Goal: Information Seeking & Learning: Check status

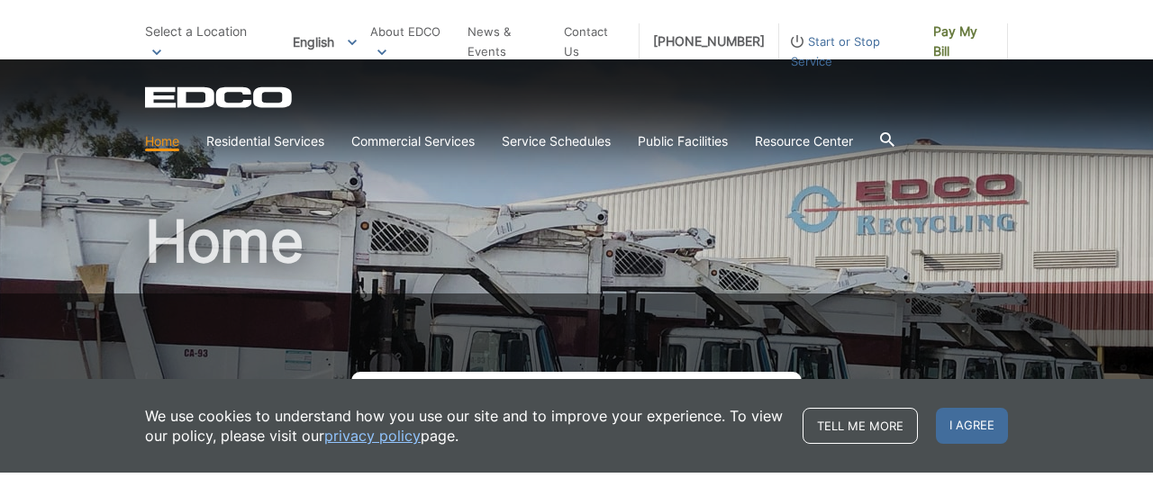
scroll to position [270, 0]
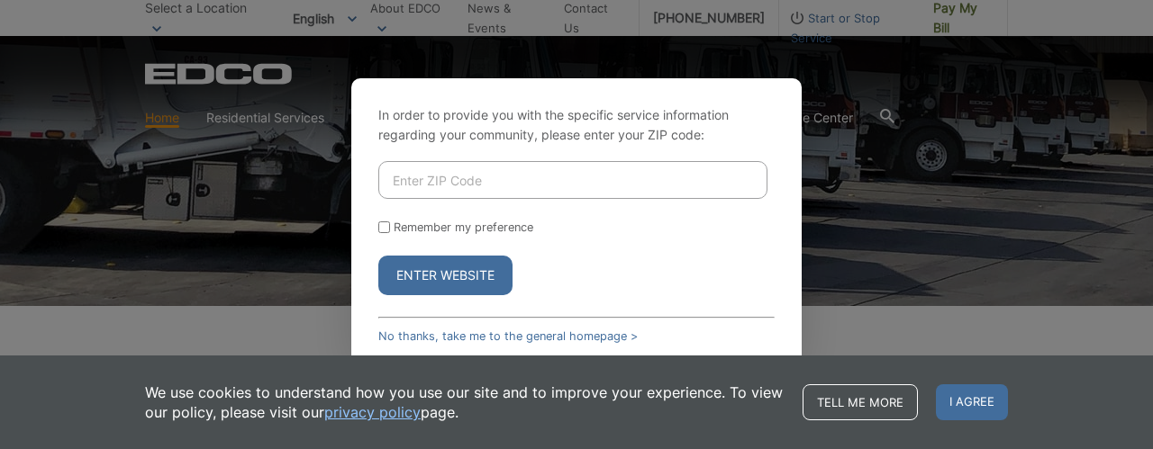
click at [513, 327] on div "In order to provide you with the specific service information regarding your co…" at bounding box center [576, 224] width 450 height 293
click at [513, 335] on link "No thanks, take me to the general homepage >" at bounding box center [507, 337] width 259 height 14
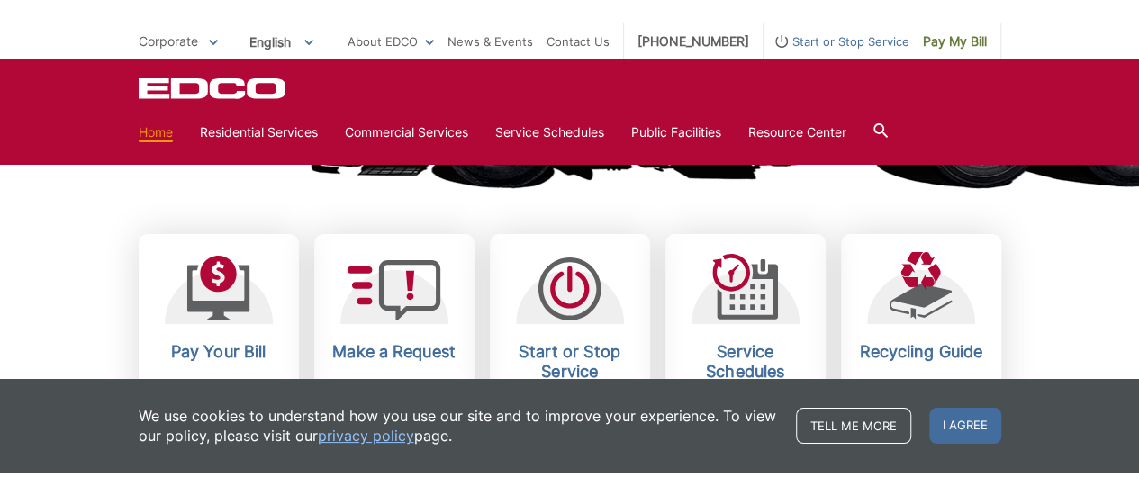
scroll to position [540, 0]
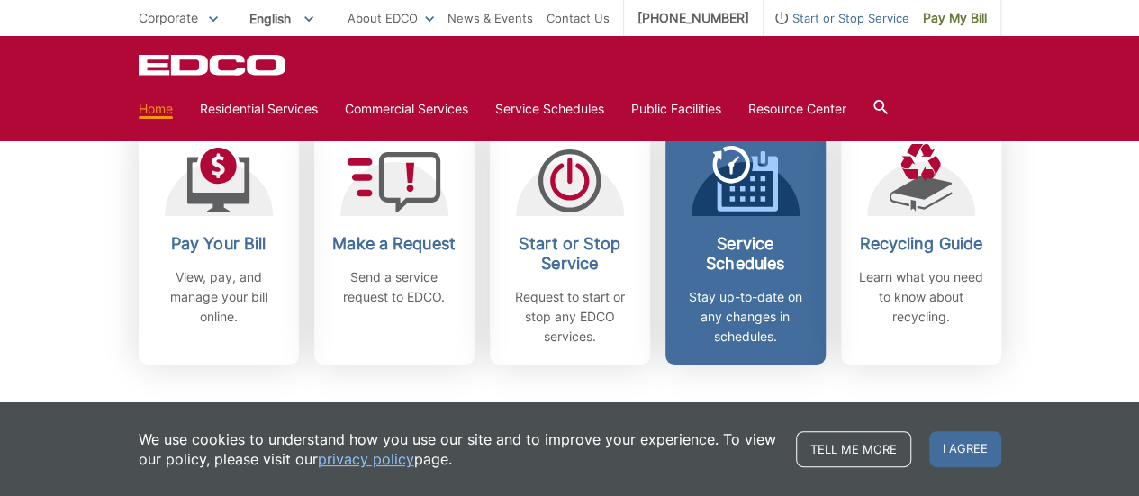
click at [778, 229] on link "Service Schedules Stay up-to-date on any changes in schedules." at bounding box center [746, 245] width 160 height 239
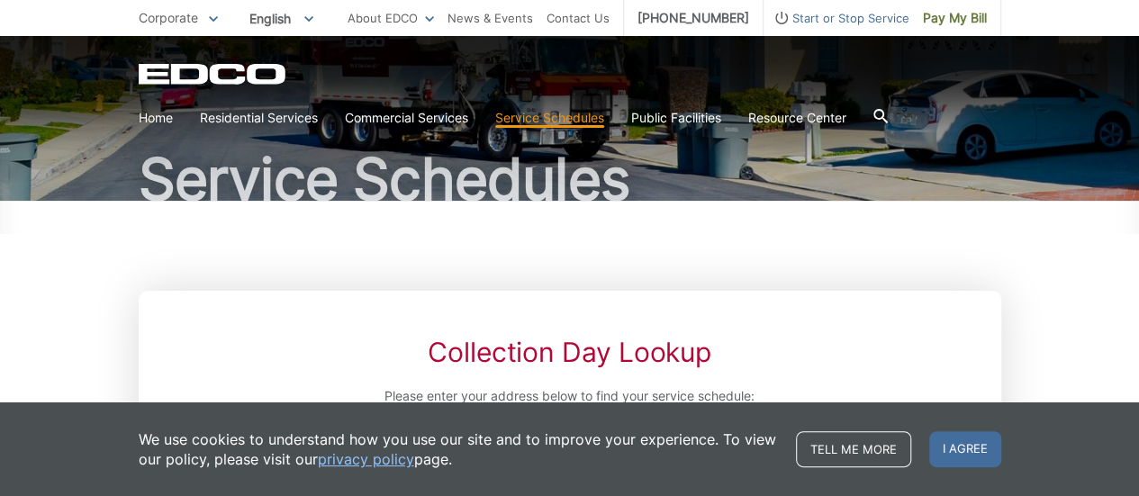
scroll to position [360, 0]
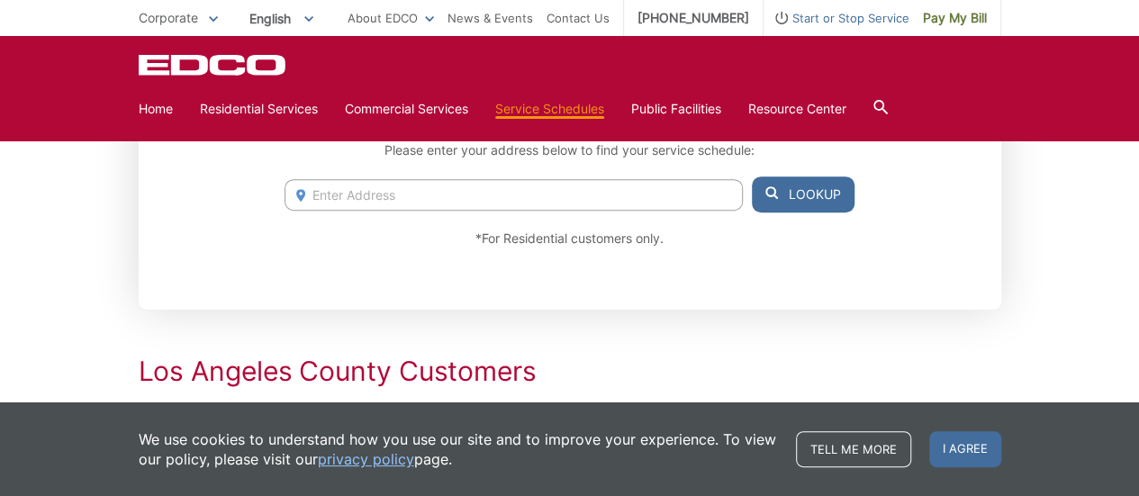
click at [696, 193] on input "Enter Address" at bounding box center [514, 195] width 458 height 32
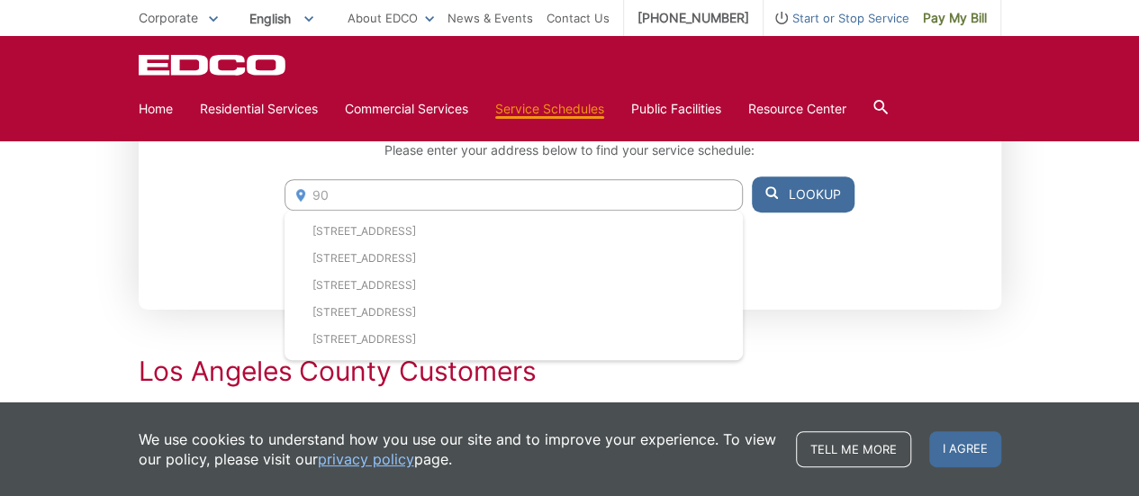
type input "9"
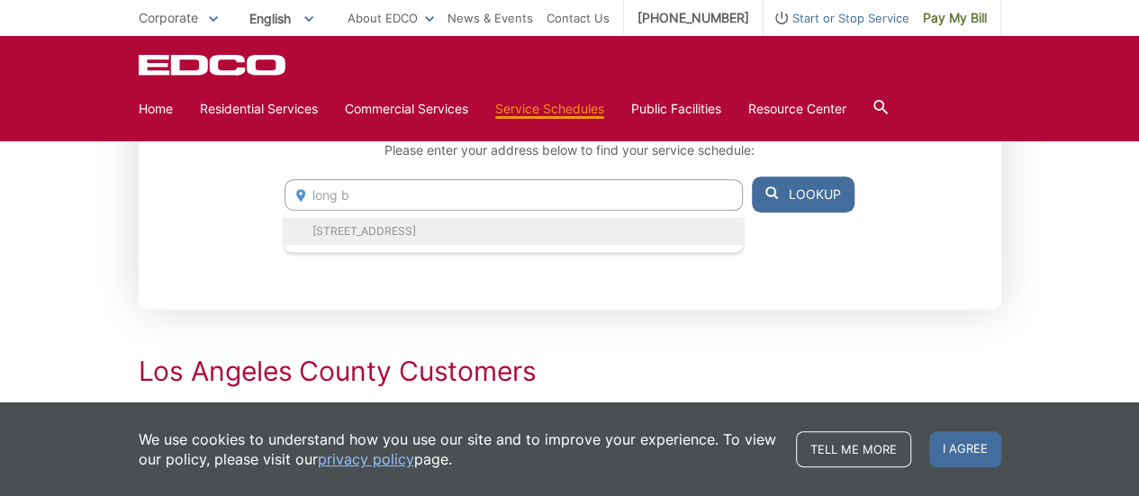
click at [524, 236] on li "6252 Coke Ave, Long Beach, CA, 90805" at bounding box center [514, 231] width 458 height 27
type input "6252 Coke Ave, Long Beach, CA, 90805"
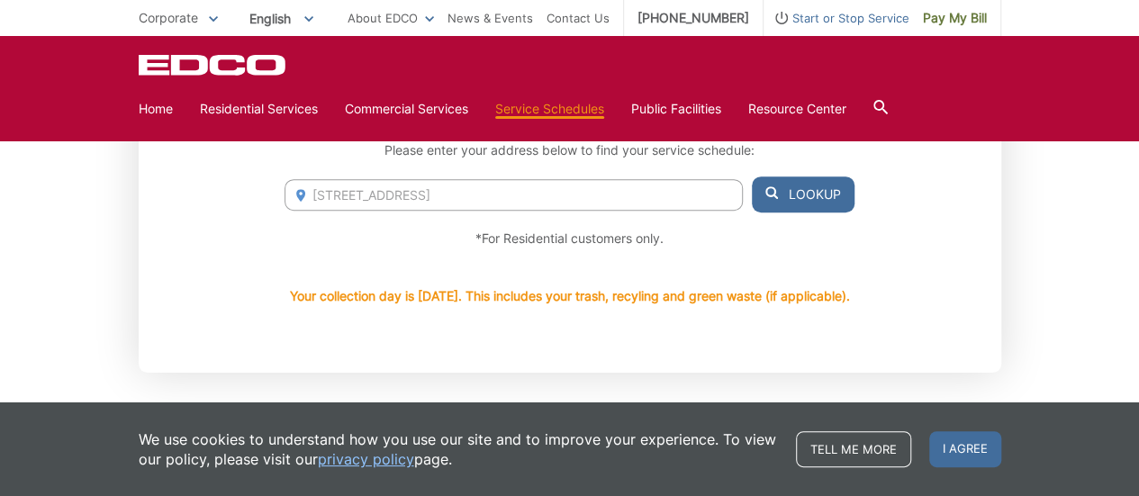
click at [827, 206] on button "Lookup" at bounding box center [803, 195] width 103 height 36
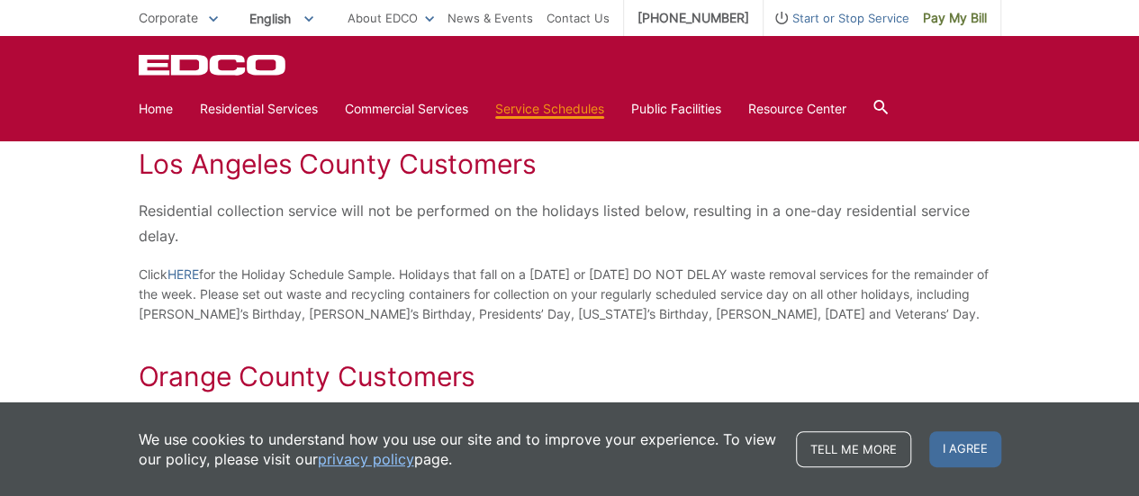
scroll to position [991, 0]
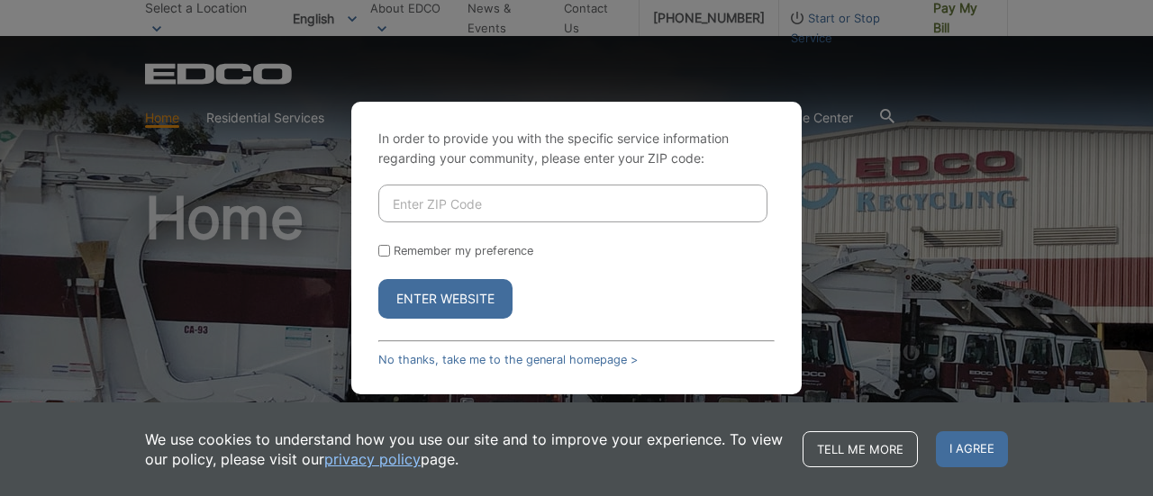
click at [528, 201] on input "Enter ZIP Code" at bounding box center [572, 204] width 389 height 38
type input "signal hill"
click at [455, 355] on link "No thanks, take me to the general homepage >" at bounding box center [507, 360] width 259 height 14
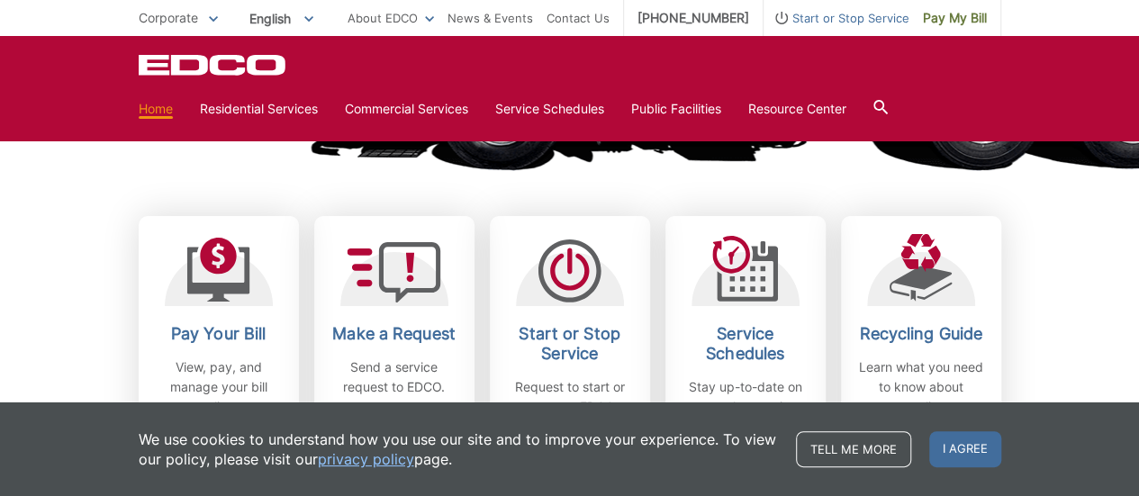
scroll to position [540, 0]
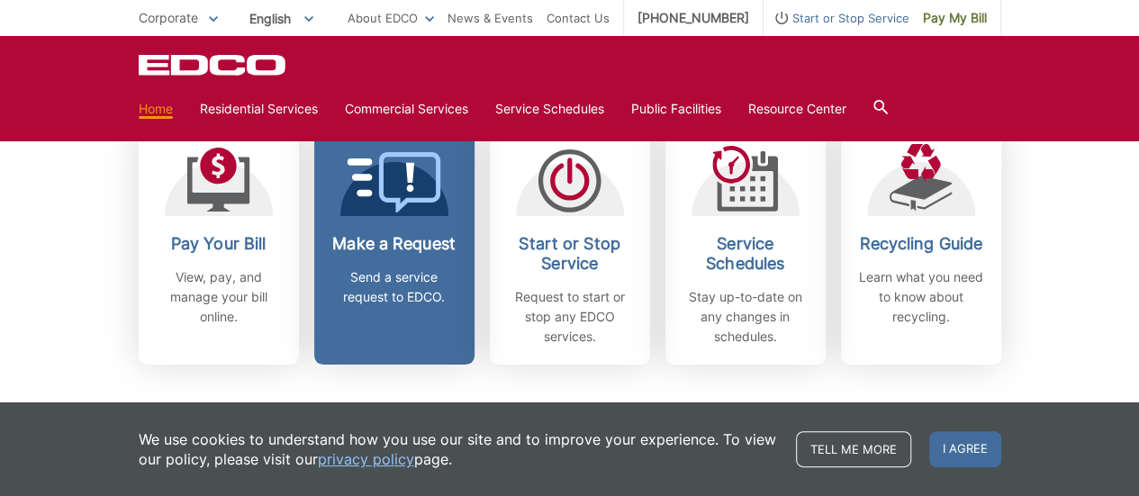
click at [413, 215] on span at bounding box center [394, 184] width 95 height 64
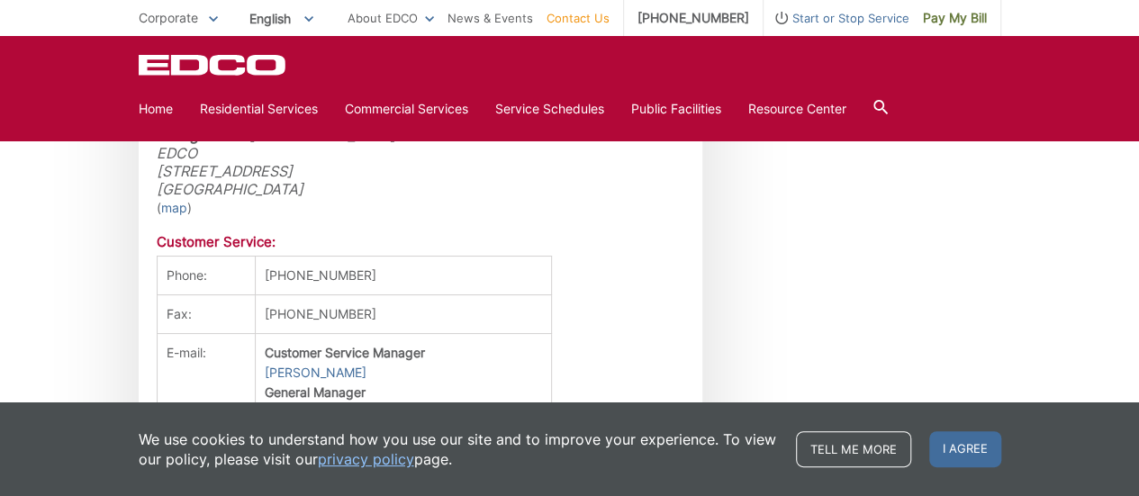
scroll to position [4594, 0]
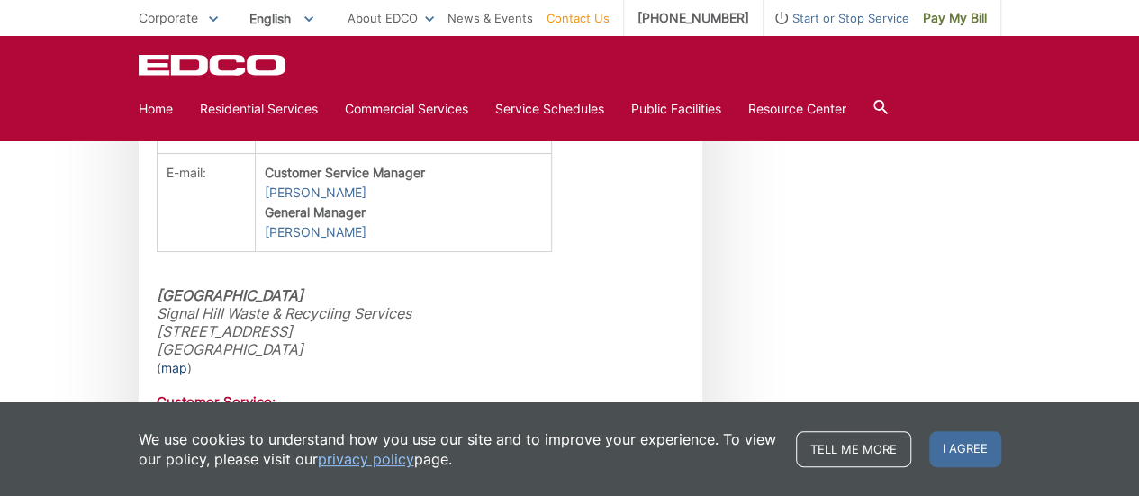
click at [176, 359] on link "map" at bounding box center [174, 369] width 26 height 20
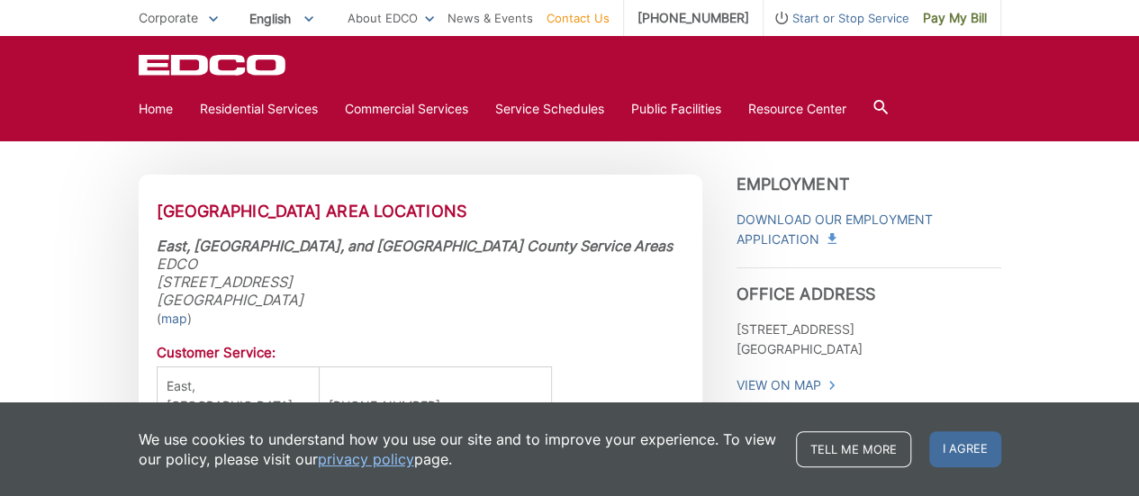
scroll to position [450, 0]
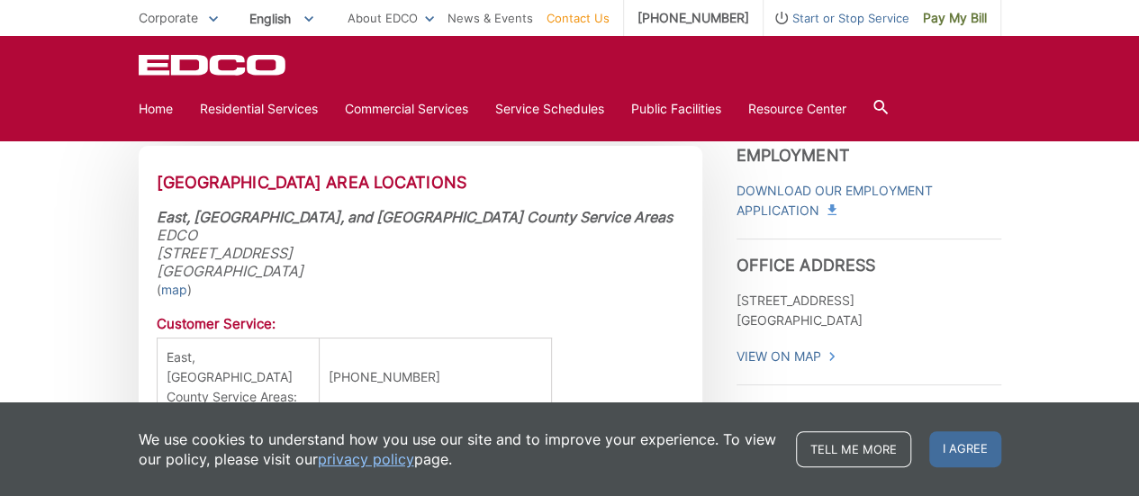
scroll to position [4594, 0]
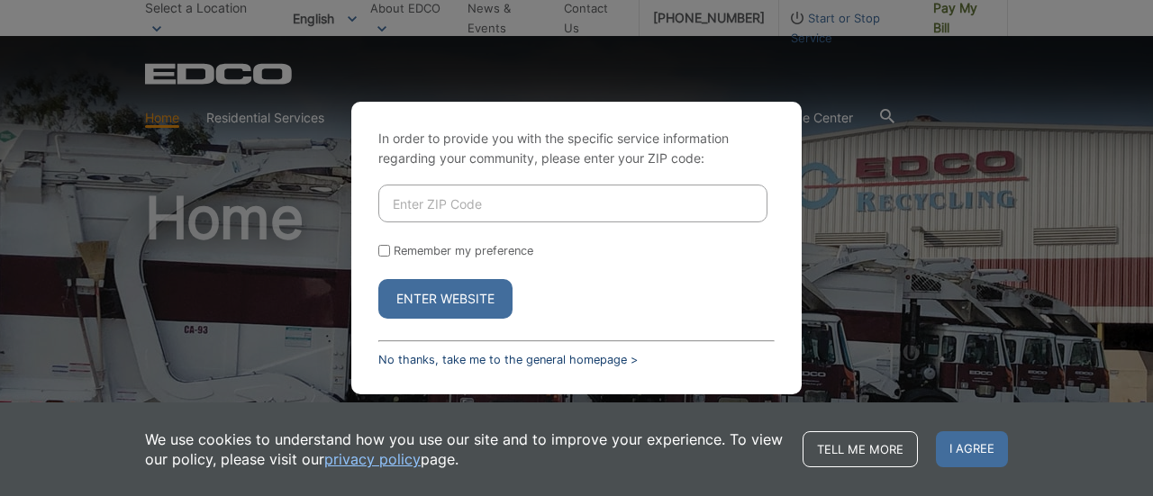
click at [481, 356] on link "No thanks, take me to the general homepage >" at bounding box center [507, 360] width 259 height 14
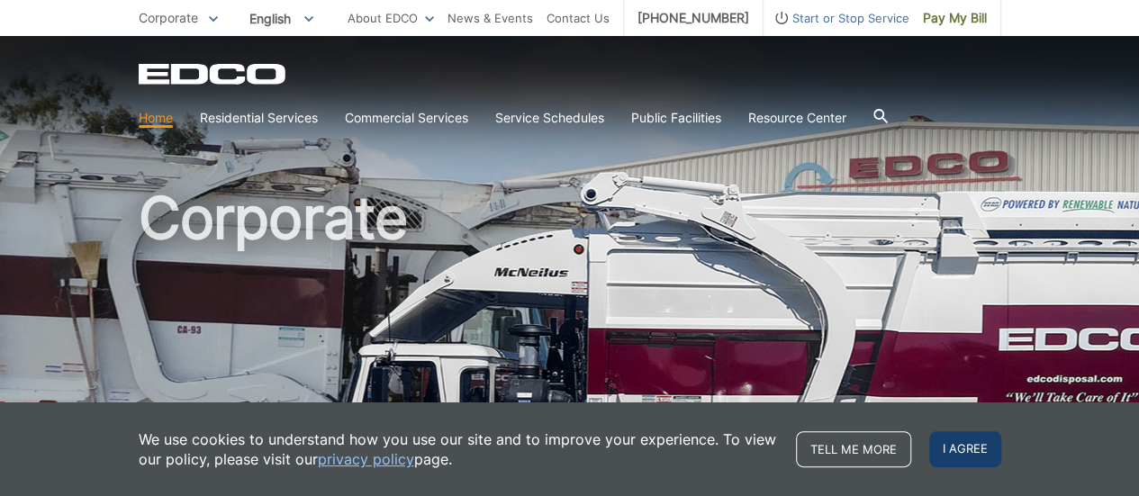
click at [991, 455] on span "I agree" at bounding box center [966, 449] width 72 height 36
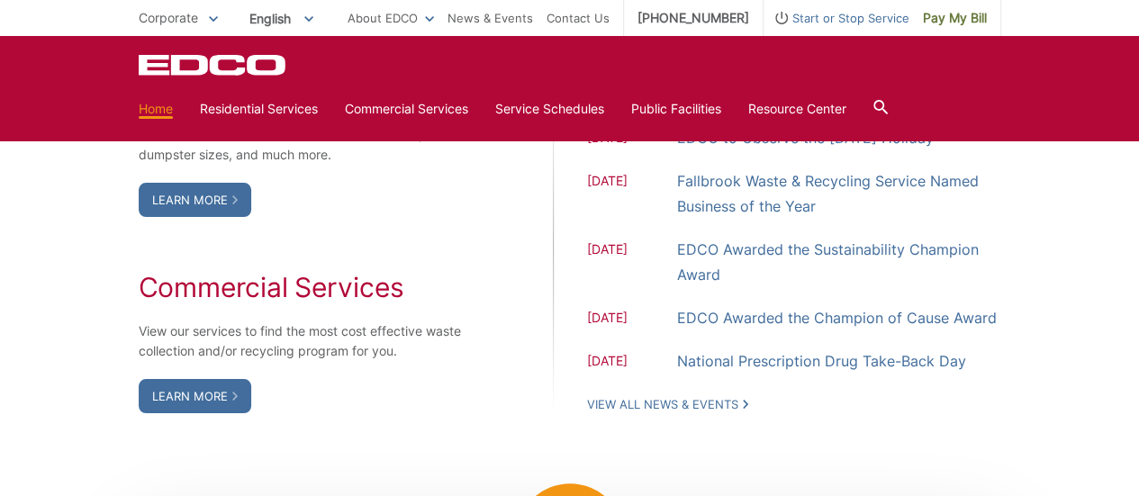
scroll to position [1441, 0]
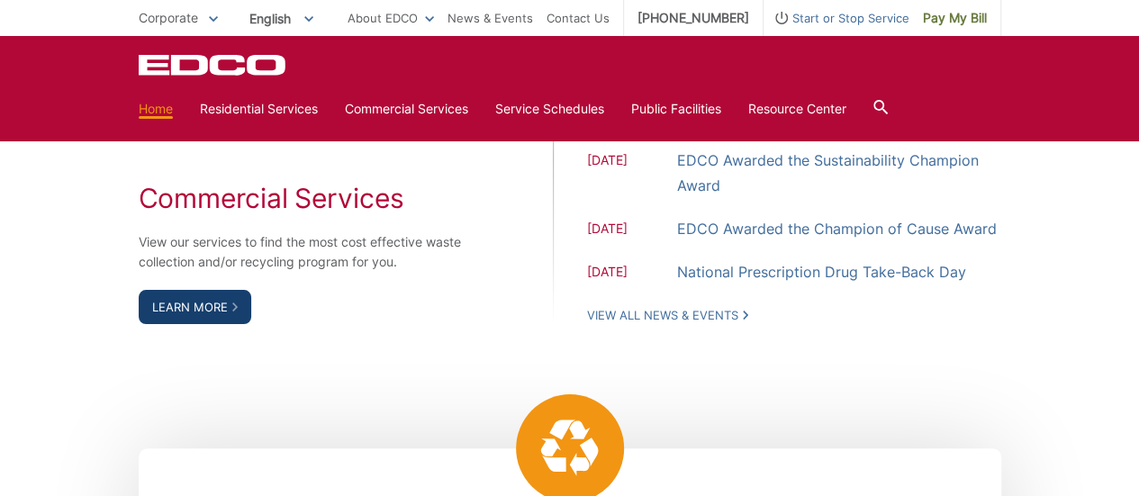
click at [238, 304] on icon at bounding box center [234, 307] width 5 height 9
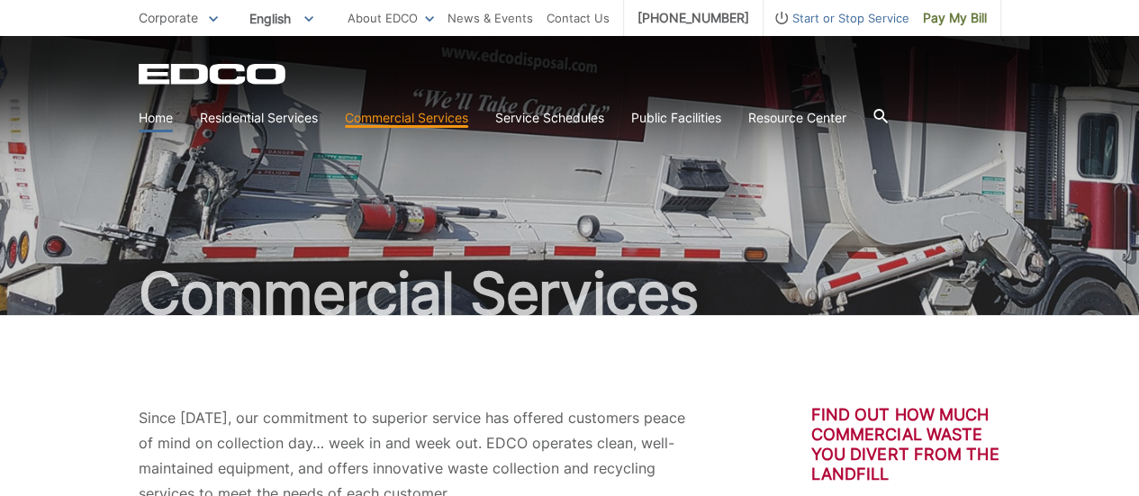
click at [154, 112] on link "Home" at bounding box center [156, 118] width 34 height 20
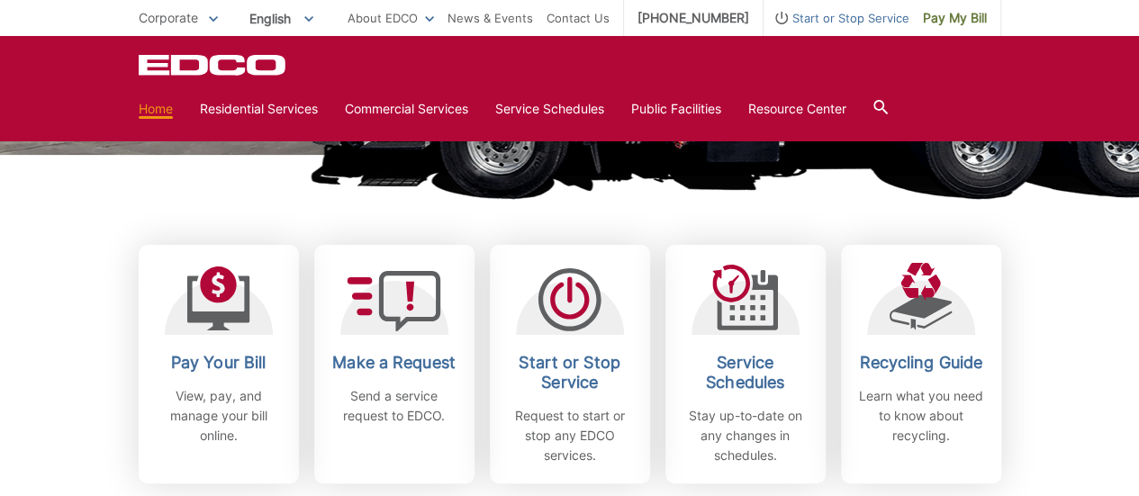
scroll to position [450, 0]
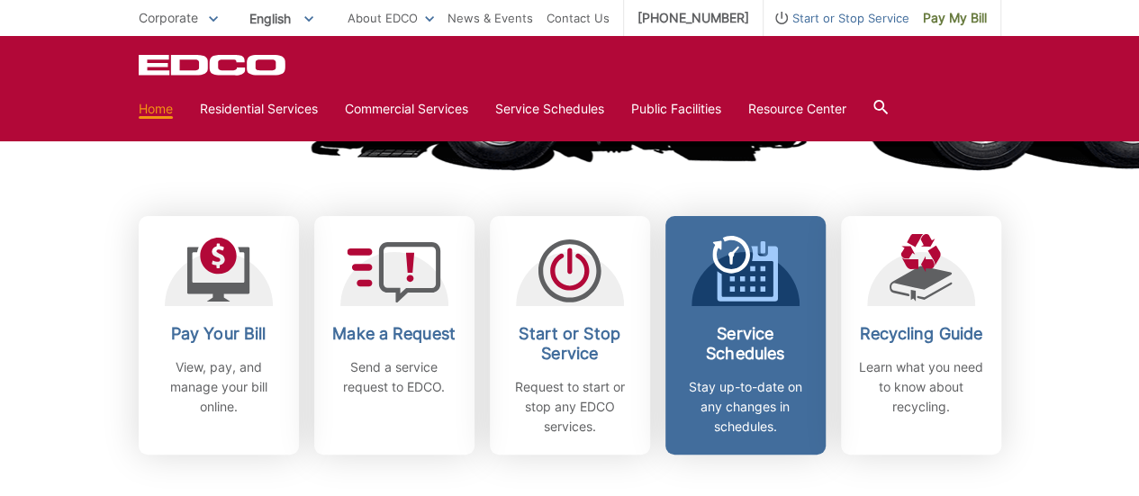
click at [784, 318] on link "Service Schedules Stay up-to-date on any changes in schedules." at bounding box center [746, 335] width 160 height 239
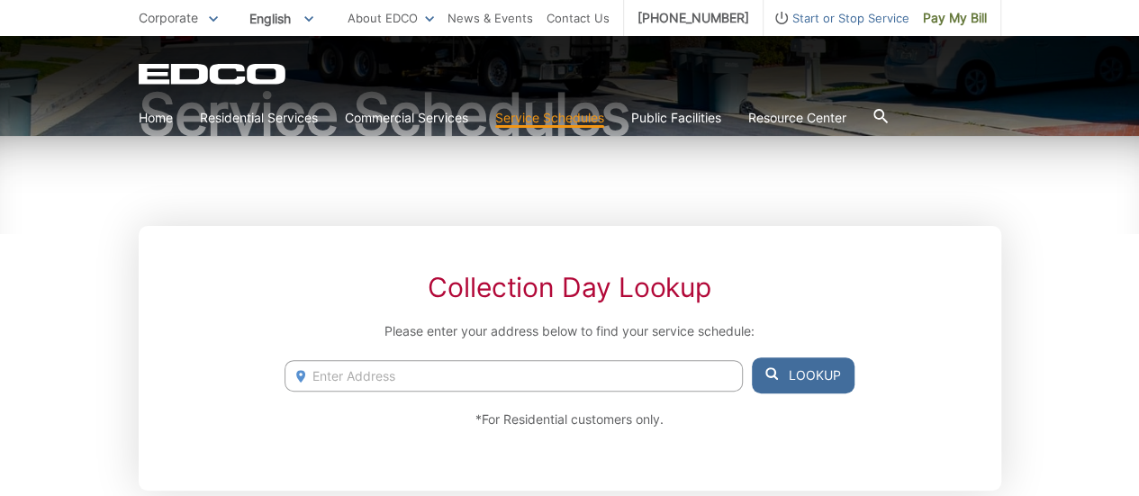
scroll to position [180, 0]
click at [495, 370] on input "Enter Address" at bounding box center [514, 375] width 458 height 32
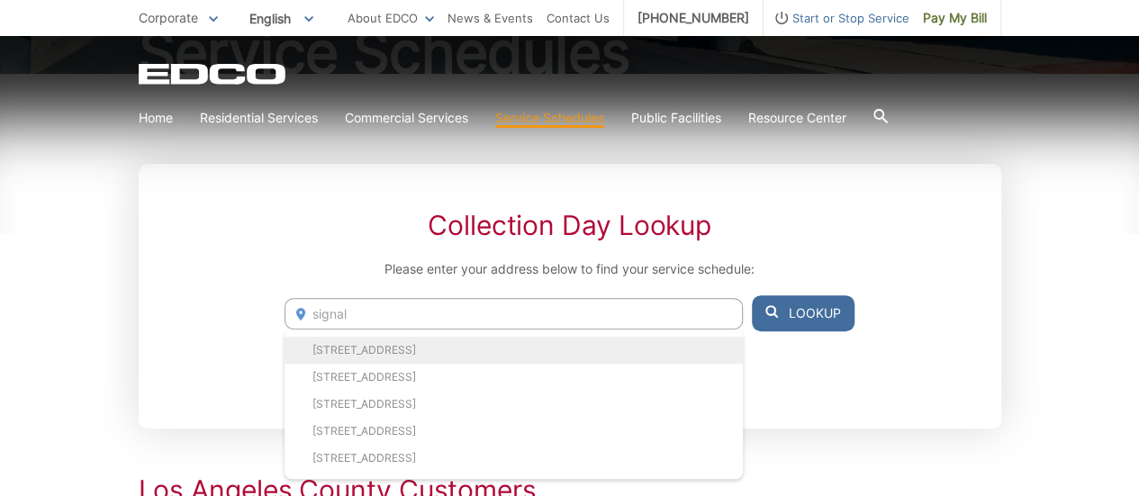
click at [448, 410] on ul "[STREET_ADDRESS] [STREET_ADDRESS] [STREET_ADDRESS] [STREET_ADDRESS] [STREET_ADD…" at bounding box center [514, 405] width 458 height 150
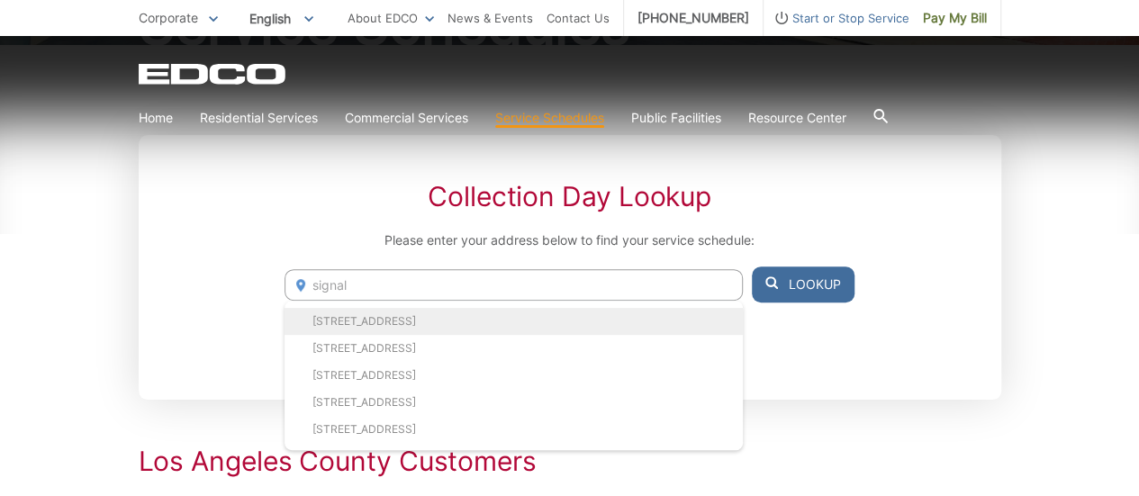
click at [459, 321] on li "[STREET_ADDRESS]" at bounding box center [514, 321] width 458 height 27
type input "[STREET_ADDRESS]"
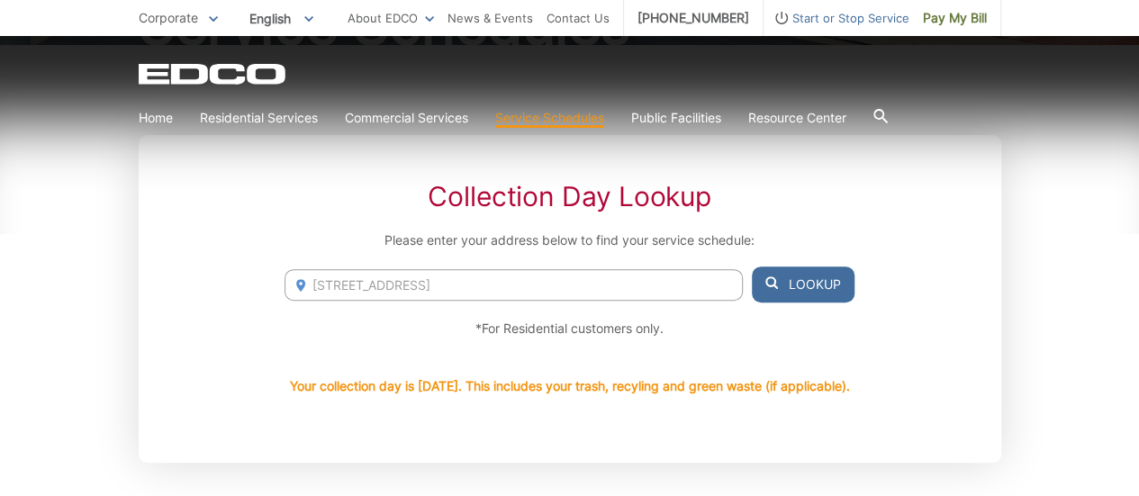
click at [833, 295] on button "Lookup" at bounding box center [803, 285] width 103 height 36
click at [818, 287] on button "Lookup" at bounding box center [803, 285] width 103 height 36
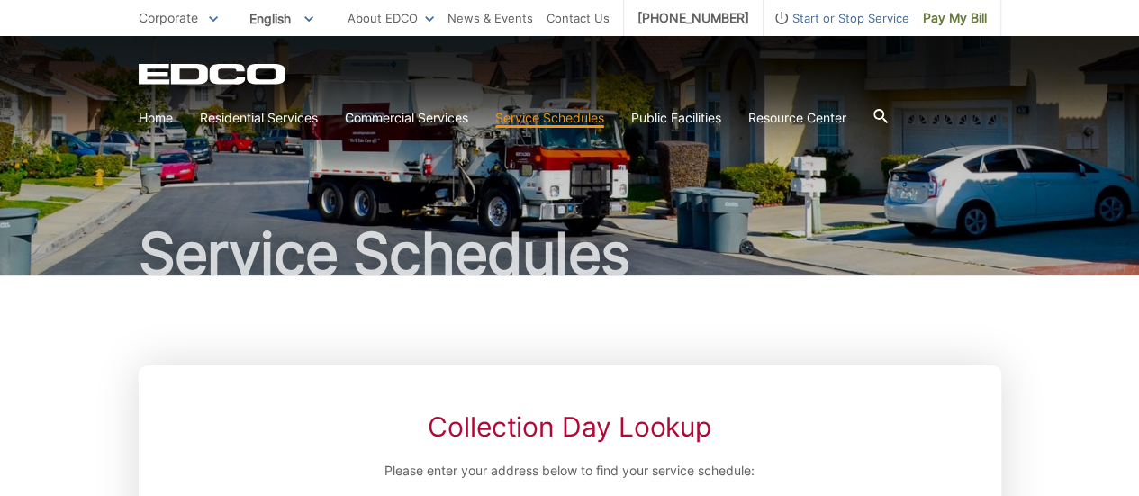
scroll to position [0, 0]
